Goal: Check status: Check status

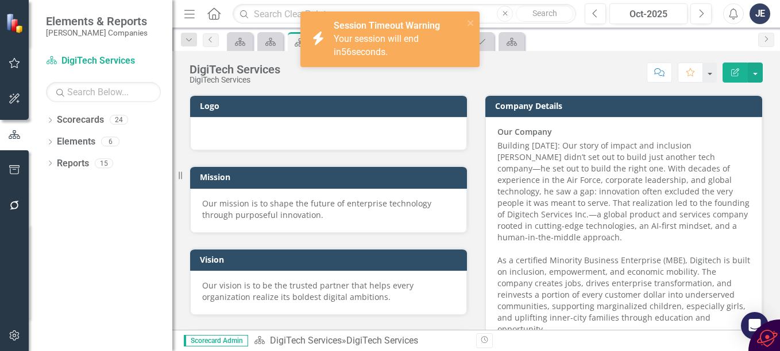
click at [392, 40] on span "Your session will end in 56 seconds." at bounding box center [376, 45] width 85 height 24
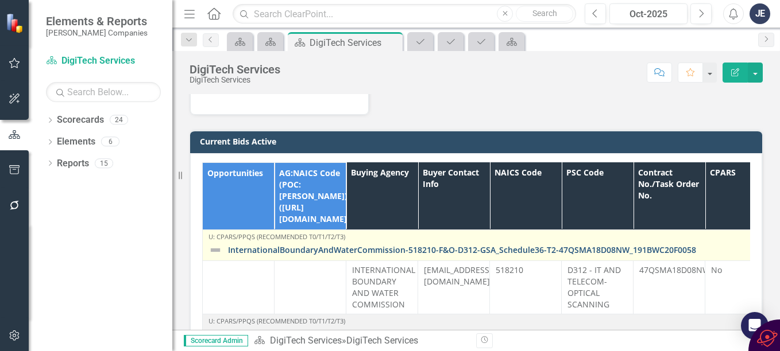
click at [406, 246] on link "InternationalBoundaryAndWaterCommission-518210-F&O-D312-GSA_Schedule36-T2-47QSM…" at bounding box center [679, 250] width 902 height 9
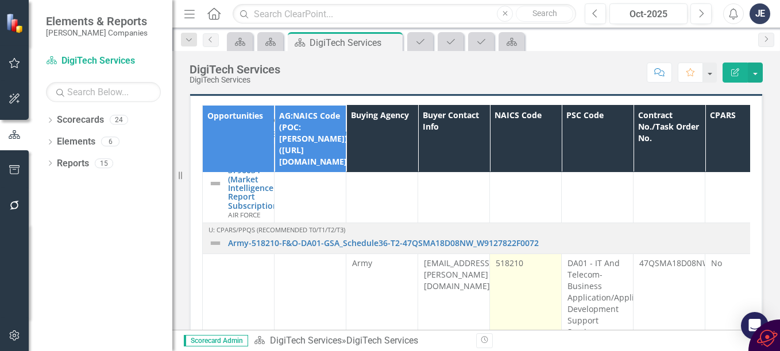
scroll to position [287, 0]
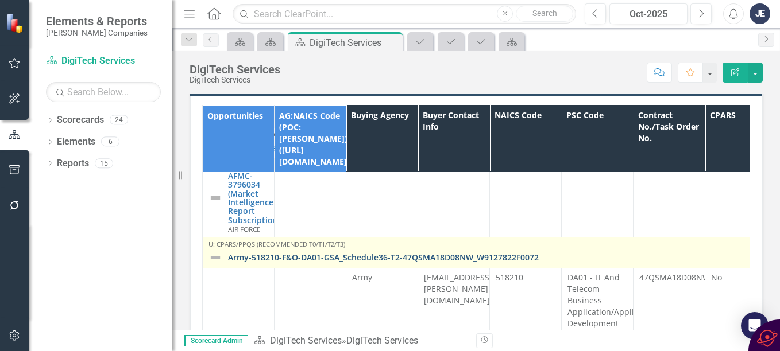
click at [340, 253] on link "Army-518210-F&O-DA01-GSA_Schedule36-T2-47QSMA18D08NW_W9127822F0072" at bounding box center [679, 257] width 902 height 9
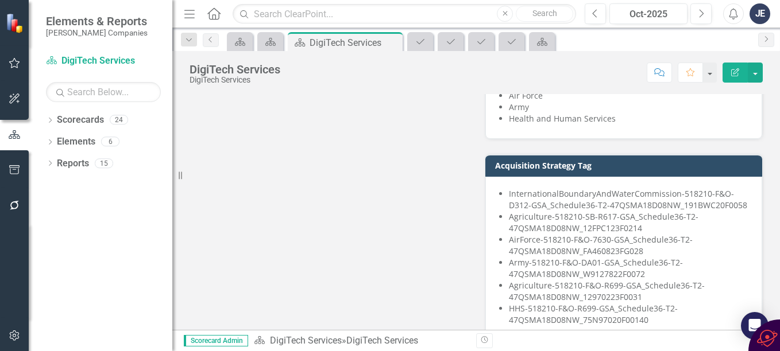
scroll to position [747, 0]
